Goal: Check status: Check status

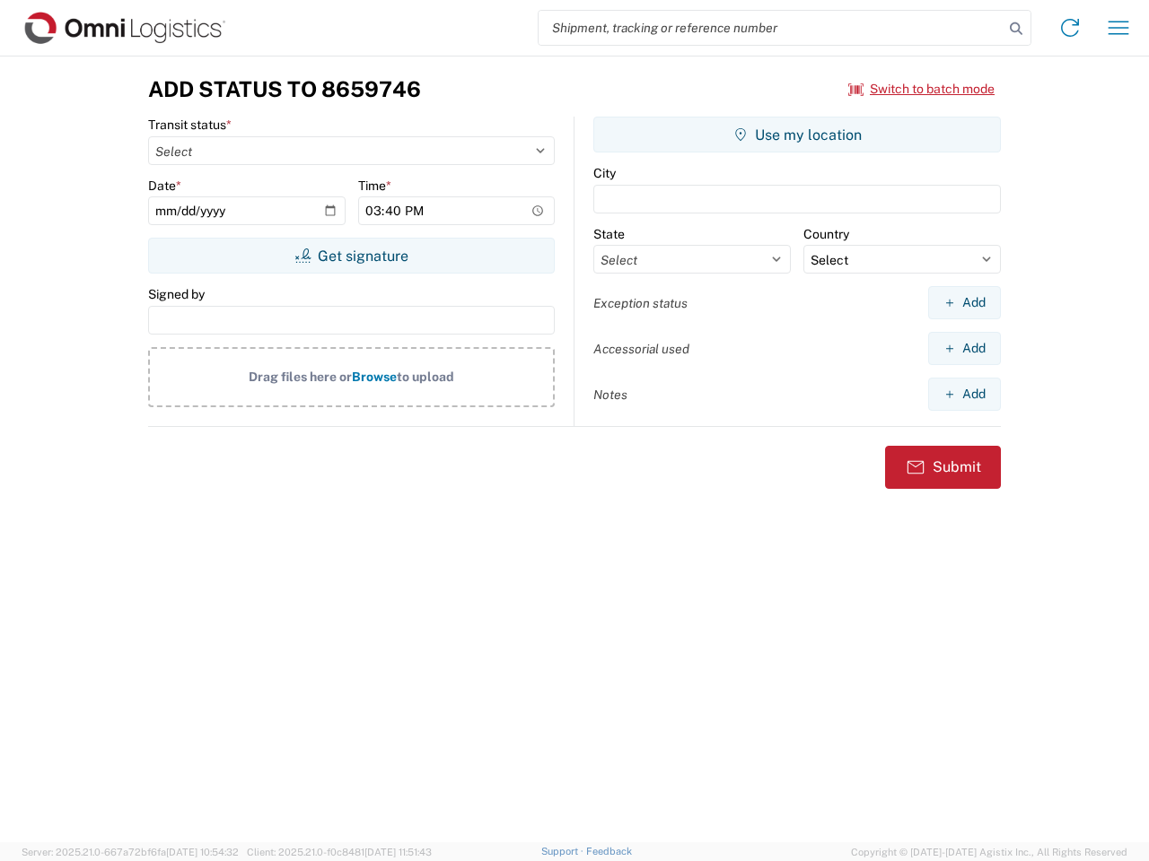
click at [771, 28] on input "search" at bounding box center [770, 28] width 465 height 34
click at [1016, 29] on icon at bounding box center [1015, 28] width 25 height 25
click at [1070, 28] on icon at bounding box center [1069, 27] width 29 height 29
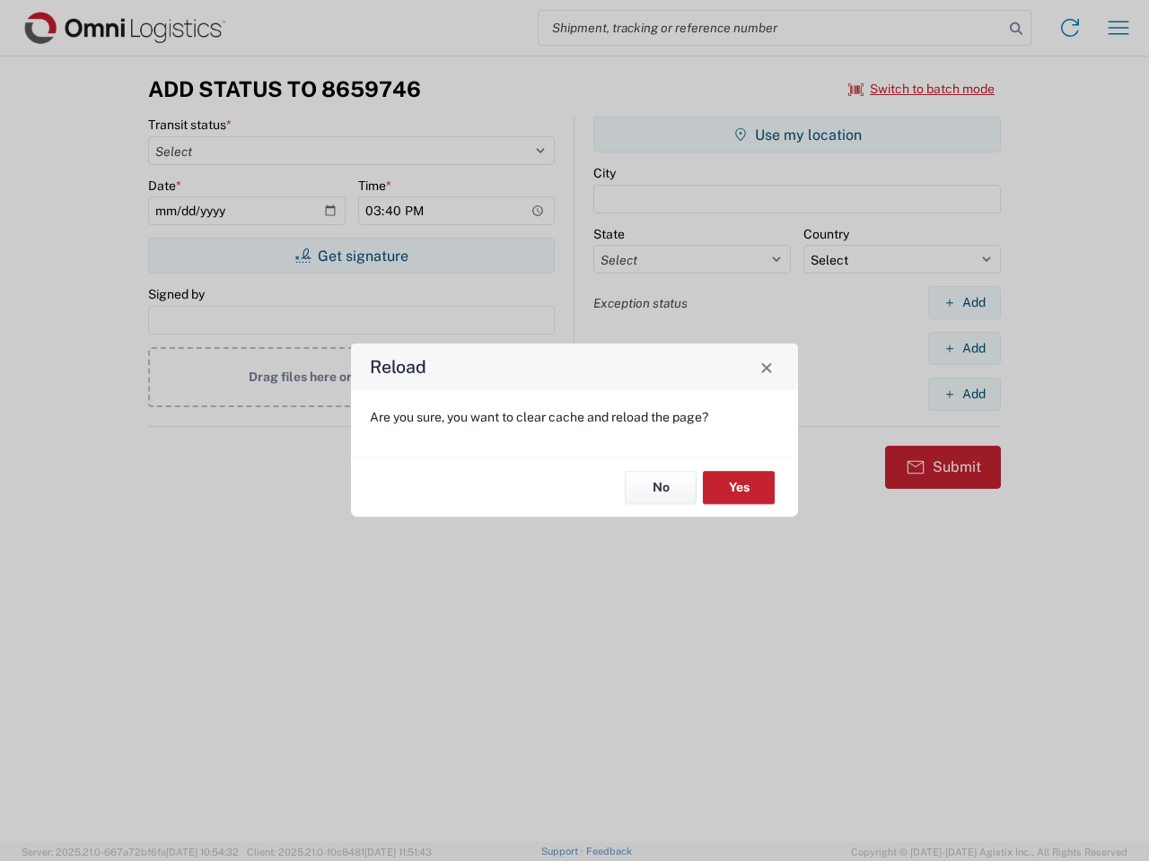
click at [1118, 28] on div "Reload Are you sure, you want to clear cache and reload the page? No Yes" at bounding box center [574, 430] width 1149 height 861
click at [922, 89] on div "Reload Are you sure, you want to clear cache and reload the page? No Yes" at bounding box center [574, 430] width 1149 height 861
click at [351, 256] on div "Reload Are you sure, you want to clear cache and reload the page? No Yes" at bounding box center [574, 430] width 1149 height 861
click at [797, 135] on div "Reload Are you sure, you want to clear cache and reload the page? No Yes" at bounding box center [574, 430] width 1149 height 861
click at [964, 302] on div "Reload Are you sure, you want to clear cache and reload the page? No Yes" at bounding box center [574, 430] width 1149 height 861
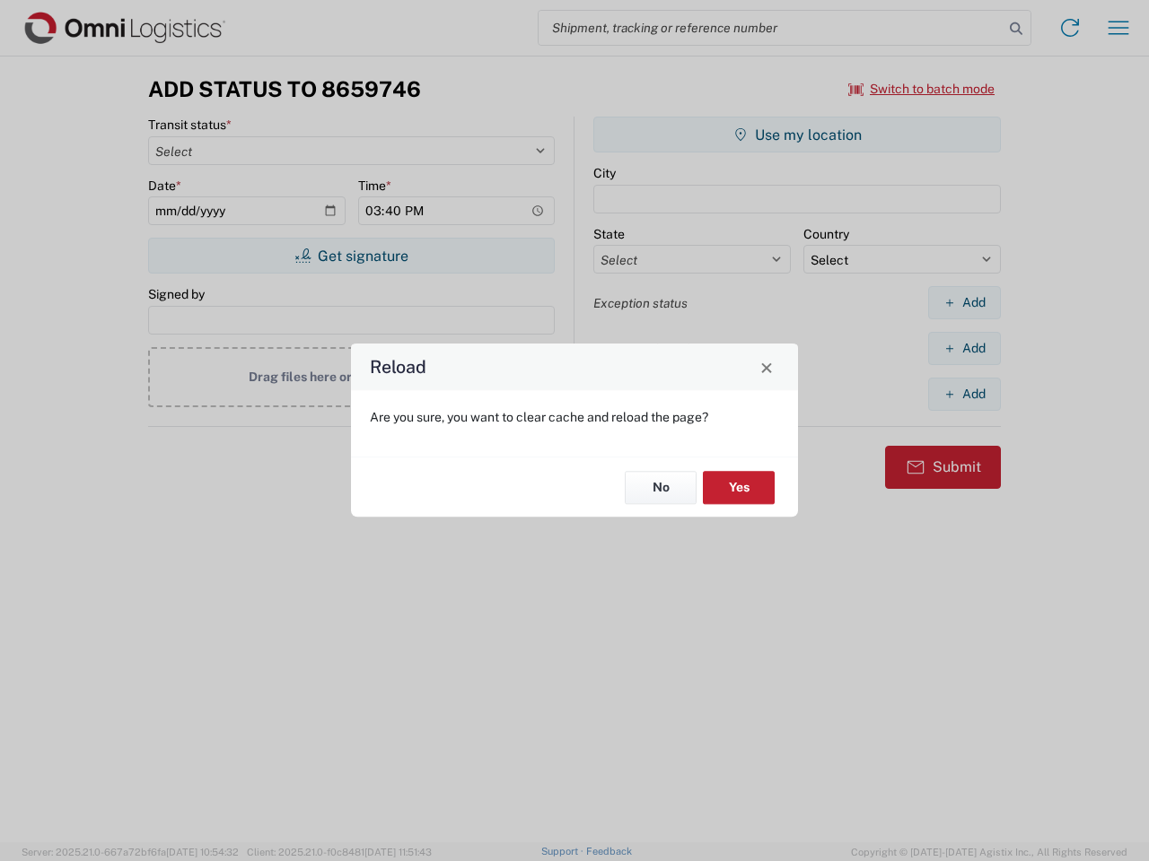
click at [964, 348] on div "Reload Are you sure, you want to clear cache and reload the page? No Yes" at bounding box center [574, 430] width 1149 height 861
click at [964, 394] on div "Reload Are you sure, you want to clear cache and reload the page? No Yes" at bounding box center [574, 430] width 1149 height 861
